Goal: Transaction & Acquisition: Purchase product/service

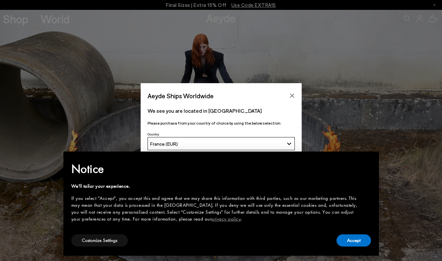
click at [102, 243] on button "Customize Settings" at bounding box center [99, 241] width 57 height 12
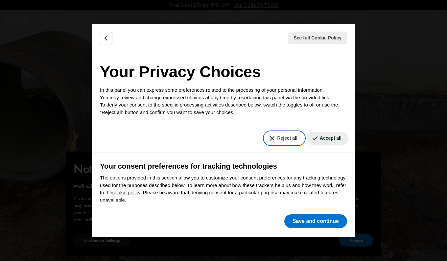
click at [286, 143] on button "Reject all" at bounding box center [284, 138] width 40 height 13
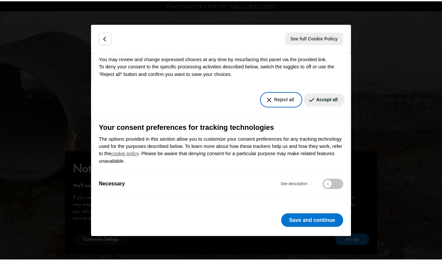
scroll to position [64, 0]
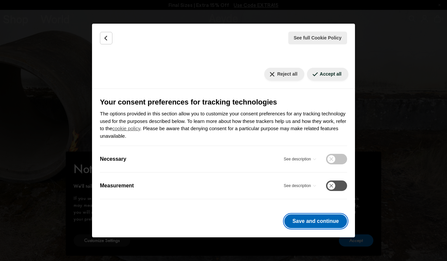
click at [321, 221] on button "Save and continue" at bounding box center [316, 221] width 63 height 14
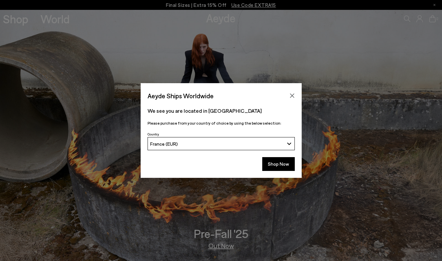
click at [282, 164] on button "Shop Now" at bounding box center [278, 164] width 33 height 14
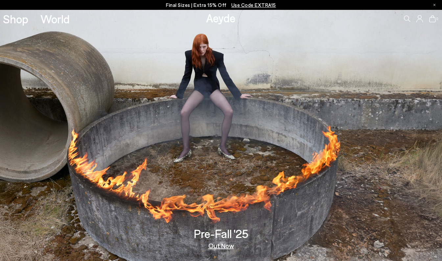
click at [17, 16] on link "Shop" at bounding box center [15, 19] width 25 height 12
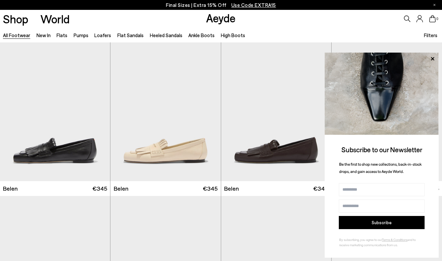
click at [228, 36] on link "High Boots" at bounding box center [233, 35] width 24 height 6
